Goal: Transaction & Acquisition: Purchase product/service

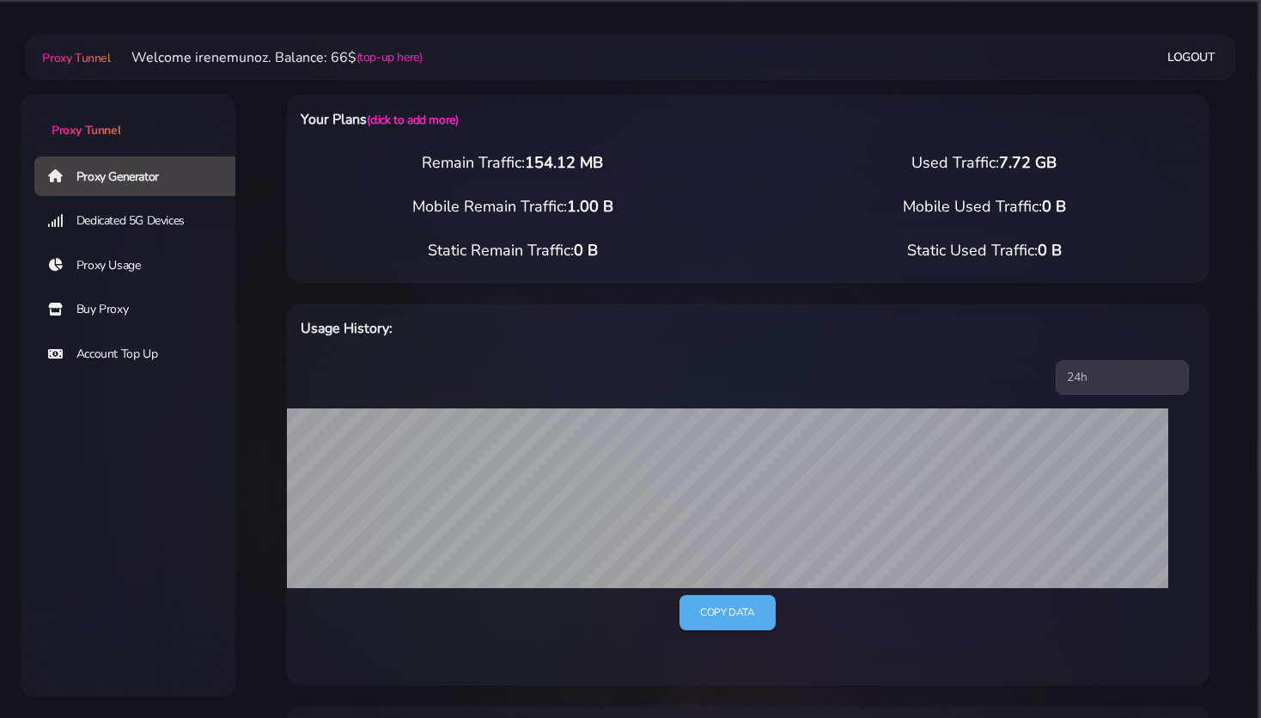
click at [90, 305] on link "Buy Proxy" at bounding box center [141, 310] width 215 height 40
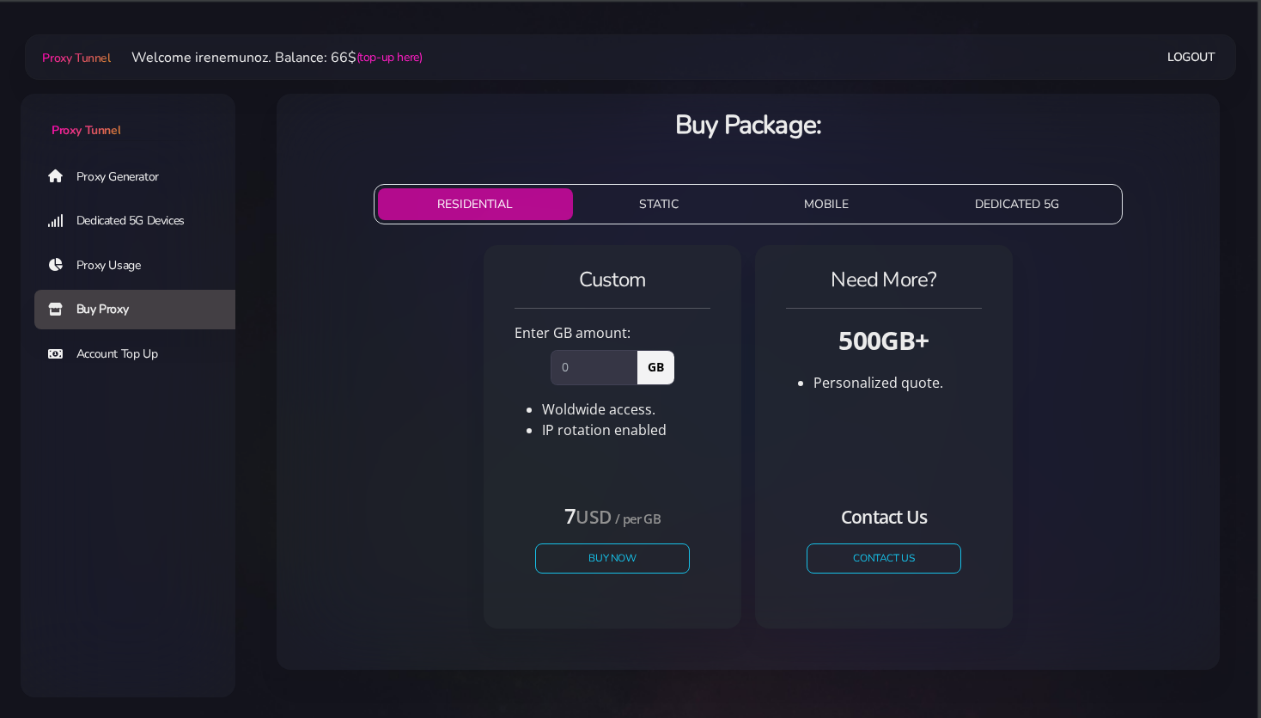
click at [651, 201] on button "STATIC" at bounding box center [659, 204] width 159 height 32
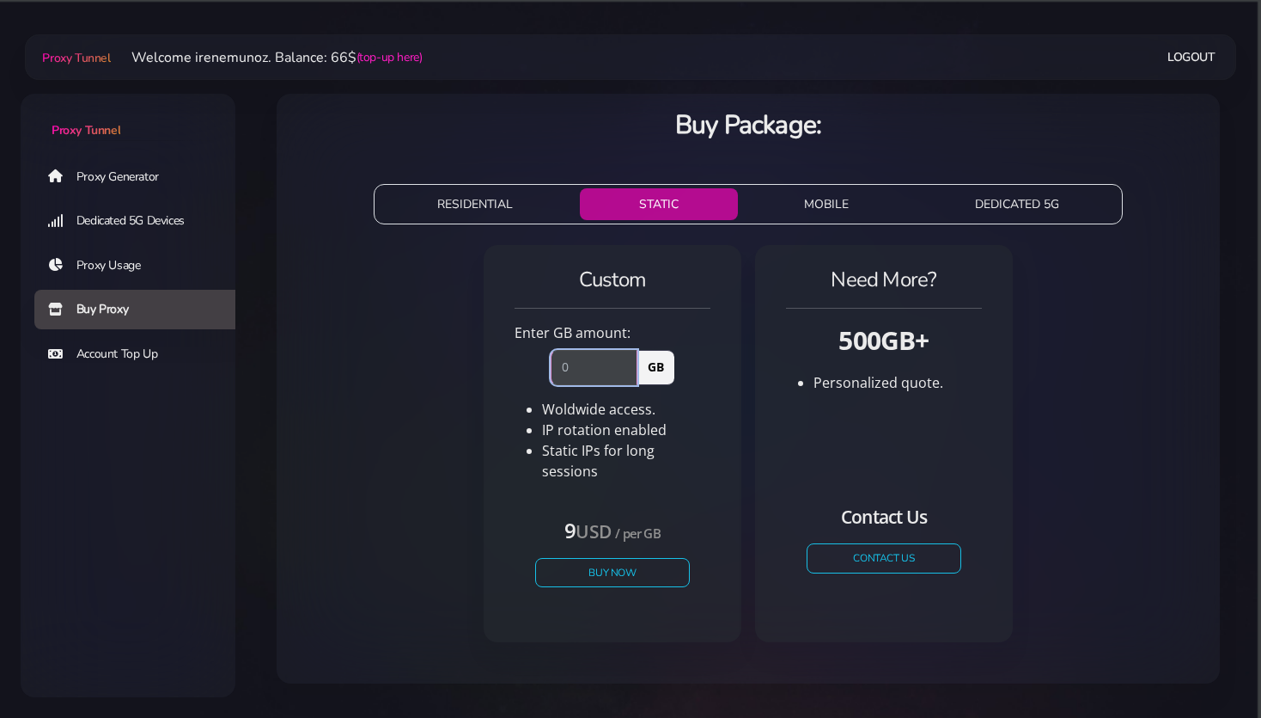
click at [551, 364] on input "number" at bounding box center [594, 367] width 87 height 34
type input "1"
click at [603, 559] on button "Buy Now" at bounding box center [613, 572] width 158 height 30
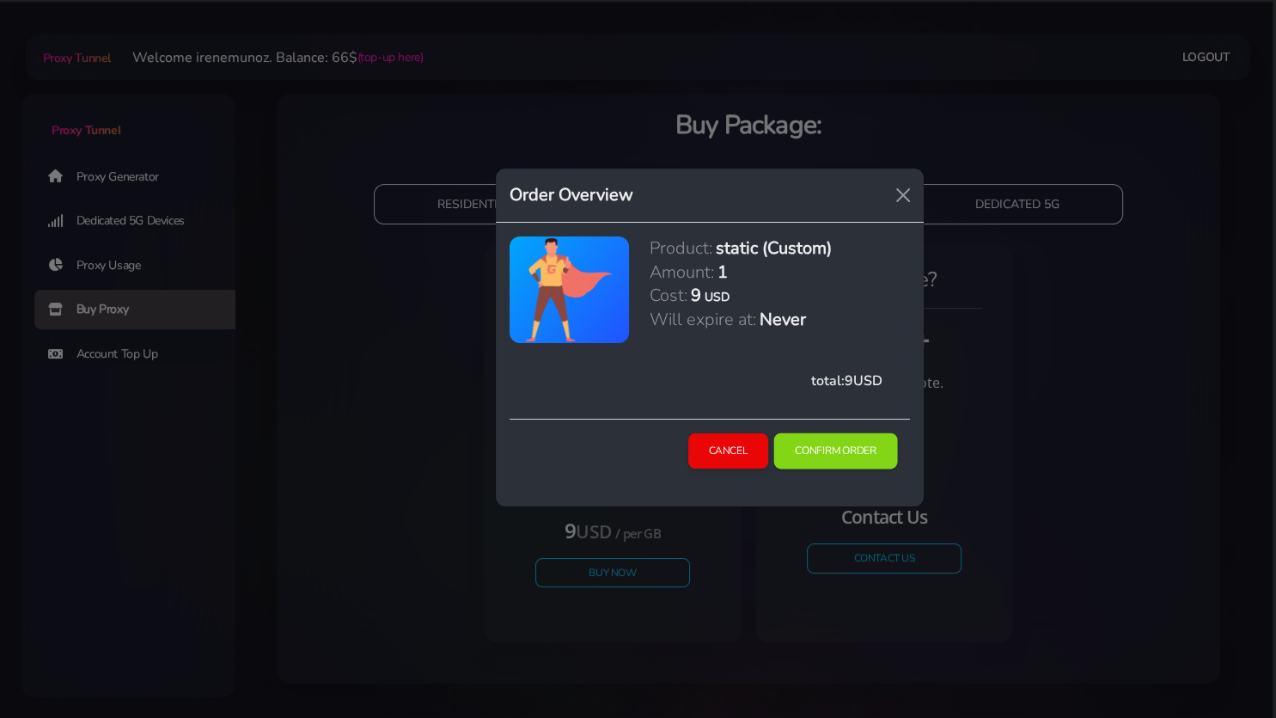
click at [819, 455] on button "Confirm Order" at bounding box center [836, 451] width 124 height 36
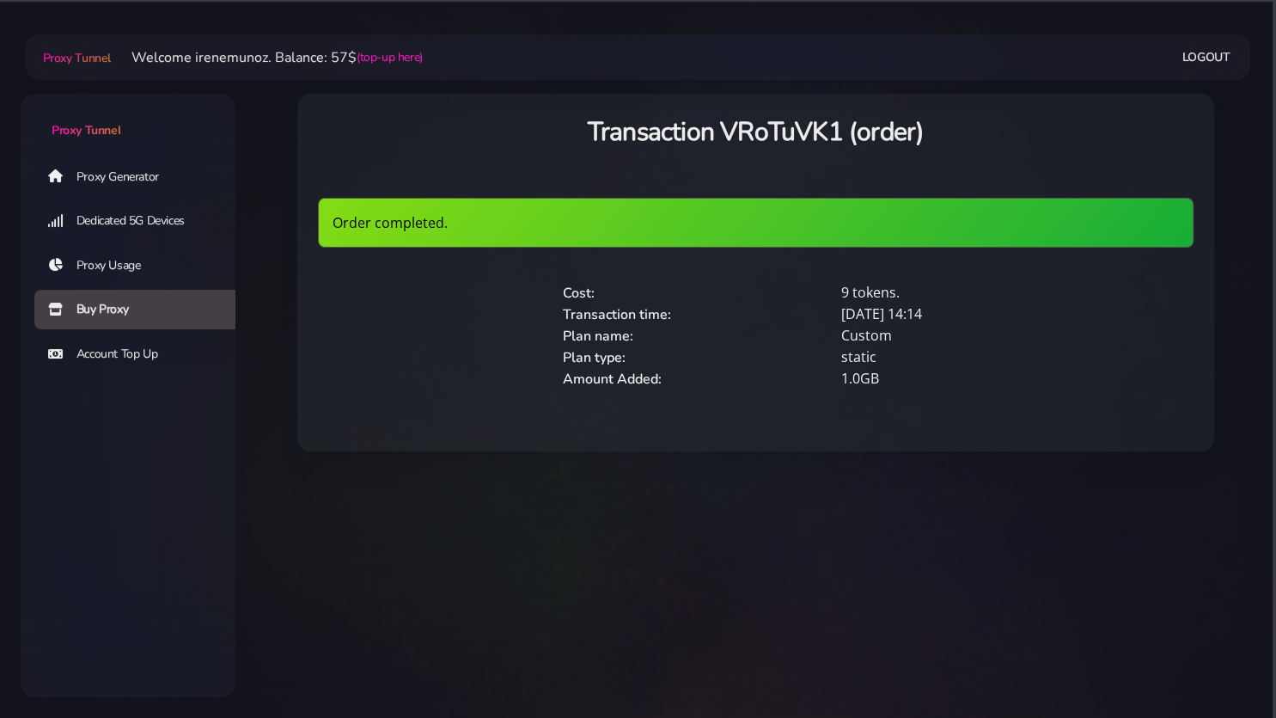
click at [105, 174] on link "Proxy Generator" at bounding box center [141, 176] width 215 height 40
